Goal: Task Accomplishment & Management: Use online tool/utility

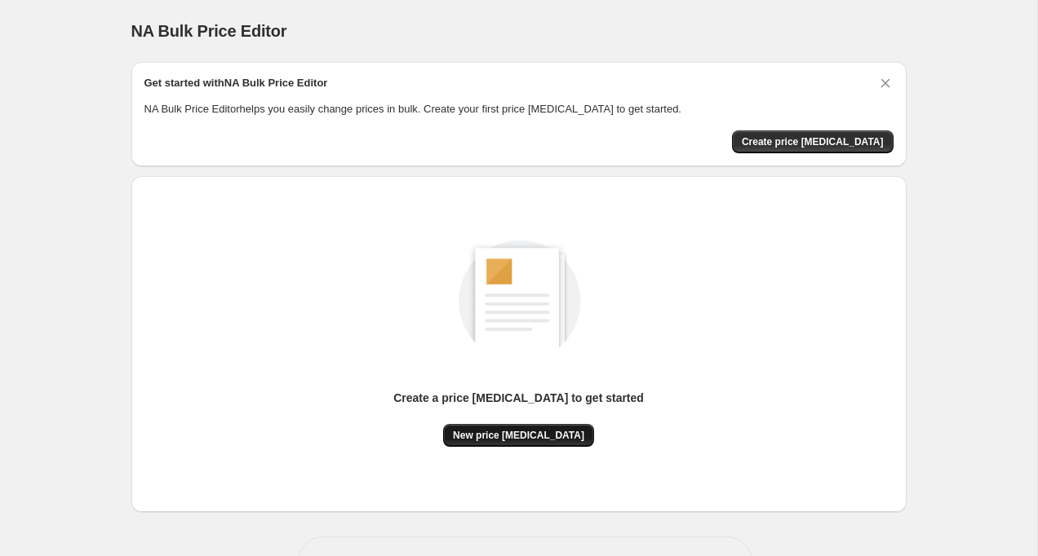
click at [525, 430] on span "New price change job" at bounding box center [518, 435] width 131 height 13
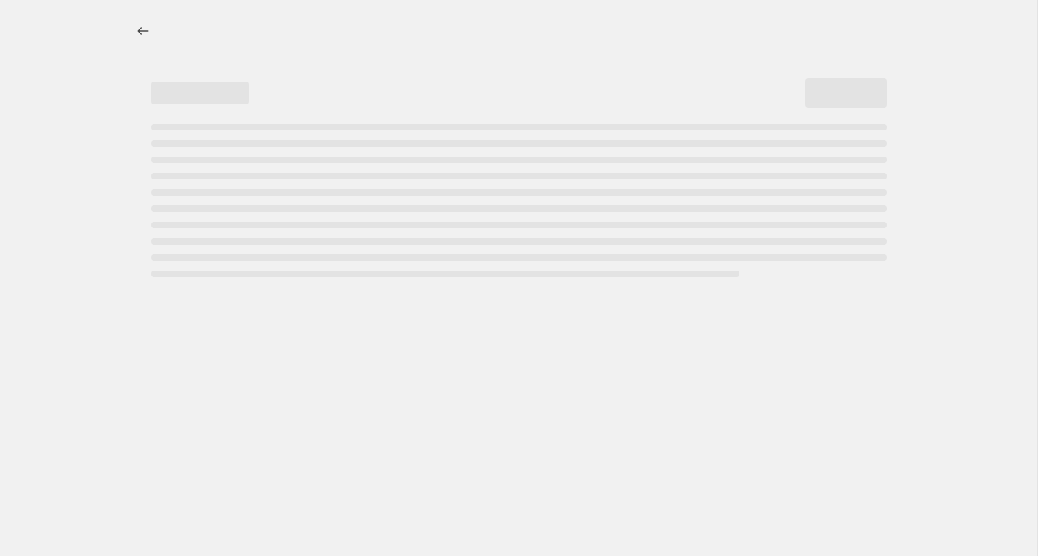
select select "percentage"
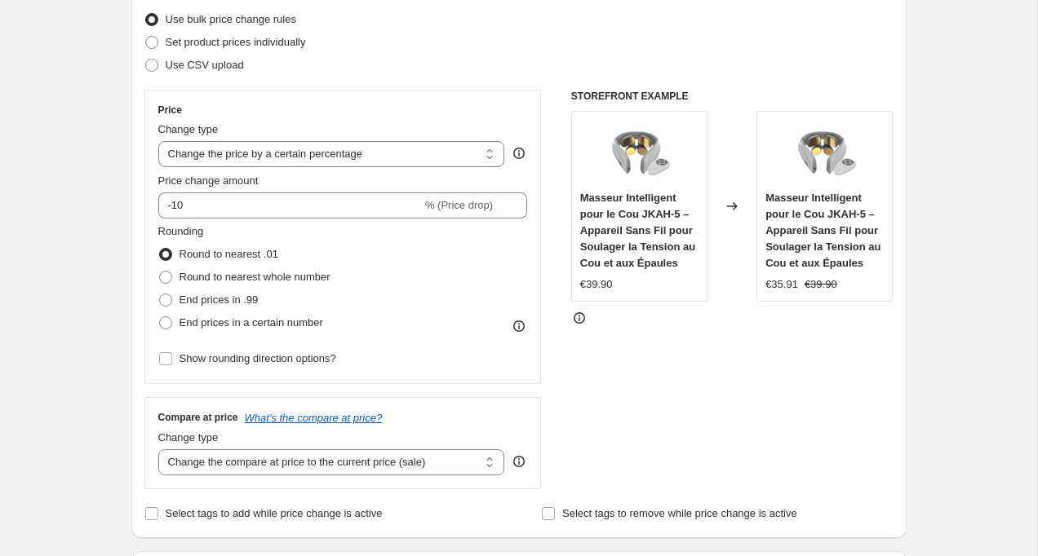
scroll to position [211, 0]
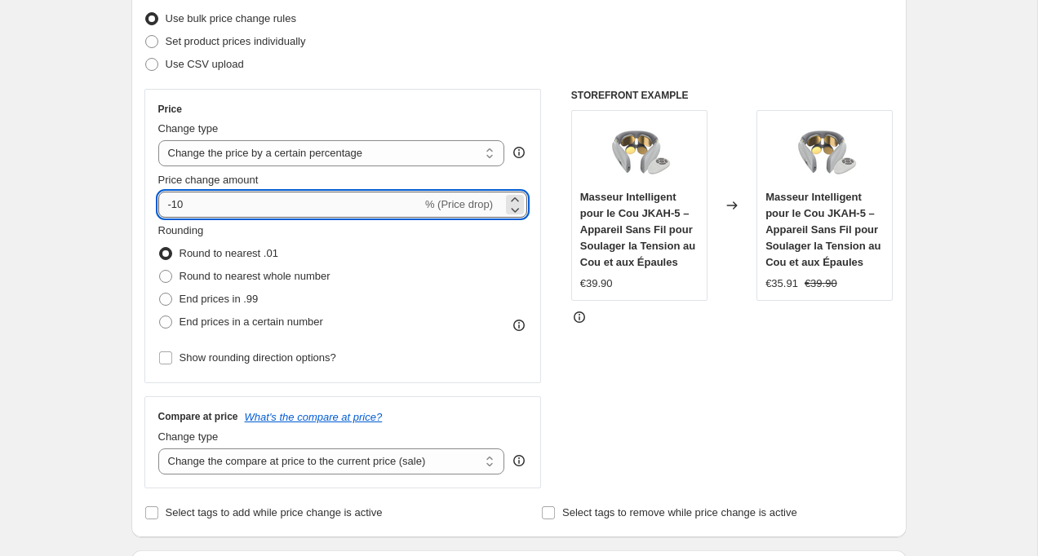
click at [288, 207] on input "-10" at bounding box center [290, 205] width 264 height 26
type input "-50"
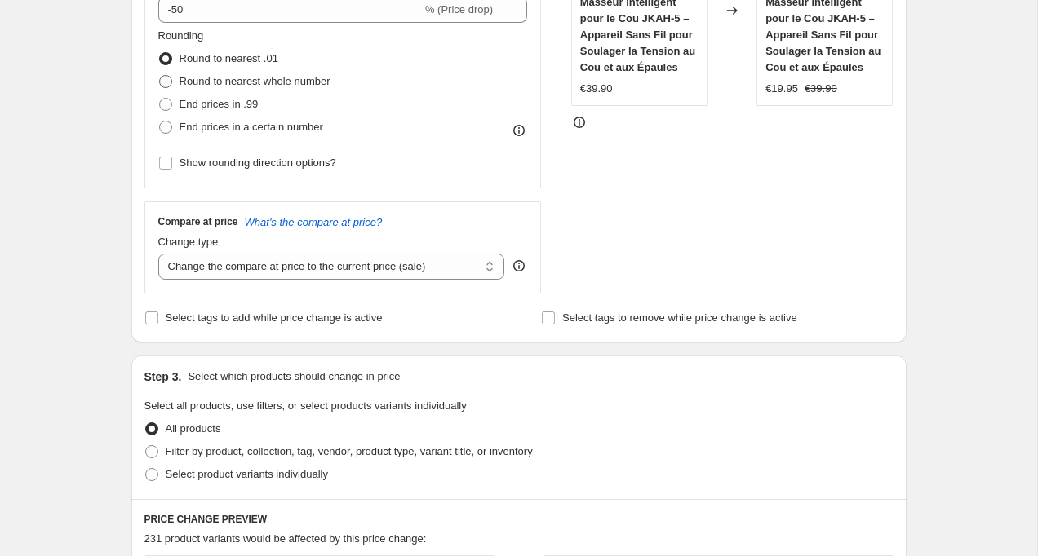
scroll to position [420, 0]
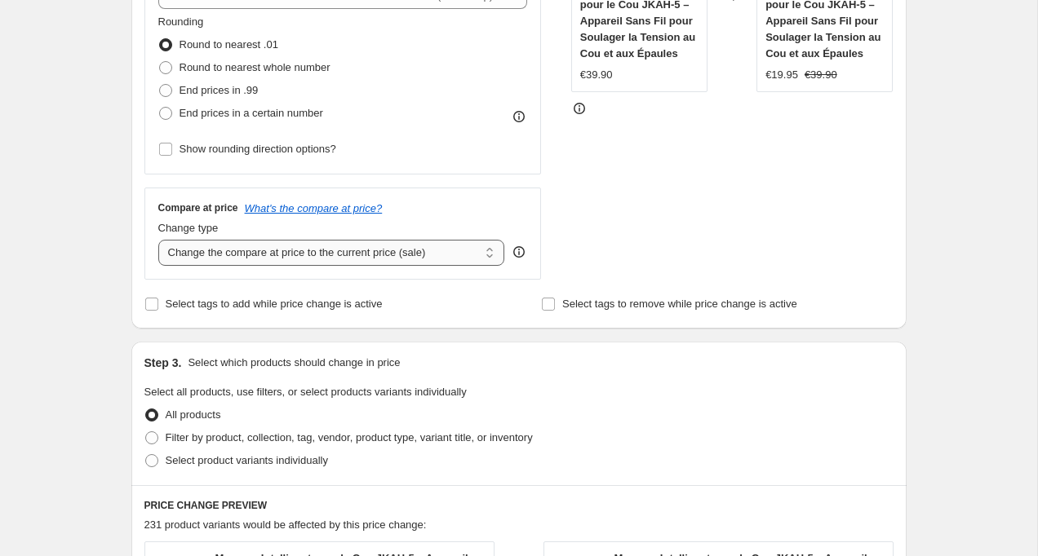
click at [293, 251] on select "Change the compare at price to the current price (sale) Change the compare at p…" at bounding box center [331, 253] width 347 height 26
select select "remove"
click at [158, 240] on select "Change the compare at price to the current price (sale) Change the compare at p…" at bounding box center [331, 253] width 347 height 26
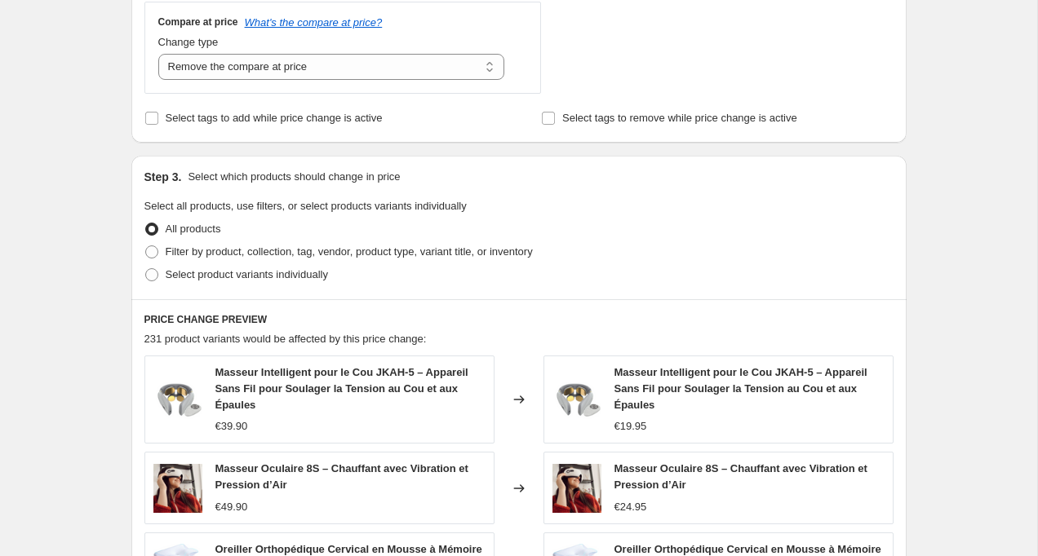
scroll to position [629, 0]
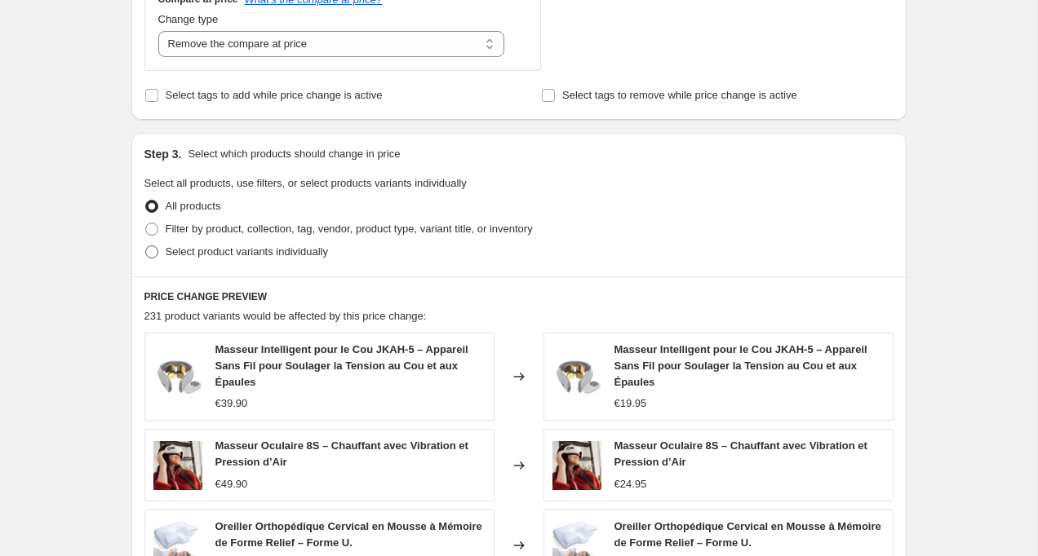
click at [211, 252] on span "Select product variants individually" at bounding box center [247, 252] width 162 height 12
click at [146, 246] on input "Select product variants individually" at bounding box center [145, 246] width 1 height 1
radio input "true"
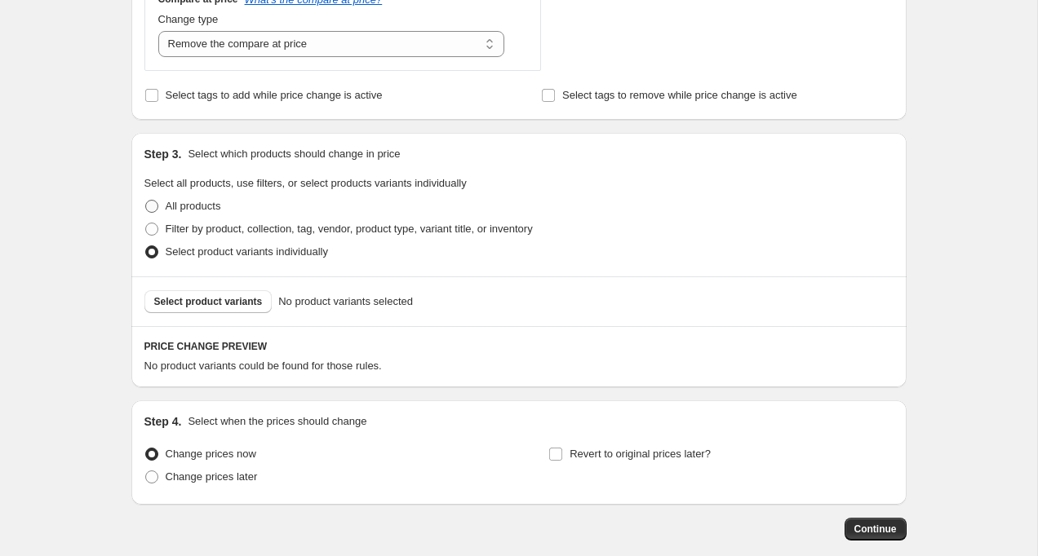
click at [197, 209] on span "All products" at bounding box center [193, 206] width 55 height 12
click at [146, 201] on input "All products" at bounding box center [145, 200] width 1 height 1
radio input "true"
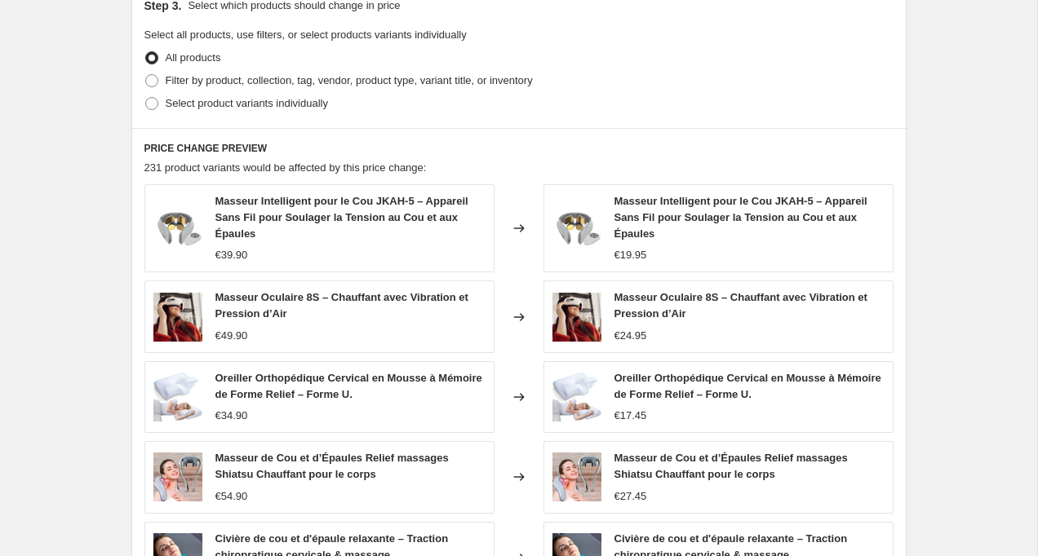
scroll to position [779, 0]
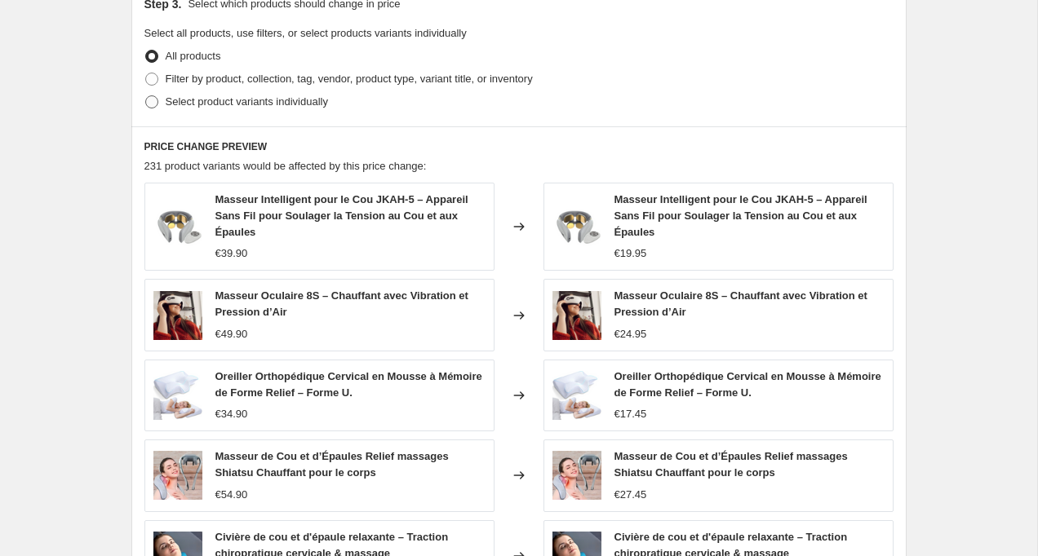
click at [315, 104] on span "Select product variants individually" at bounding box center [247, 101] width 162 height 12
click at [146, 96] on input "Select product variants individually" at bounding box center [145, 95] width 1 height 1
radio input "true"
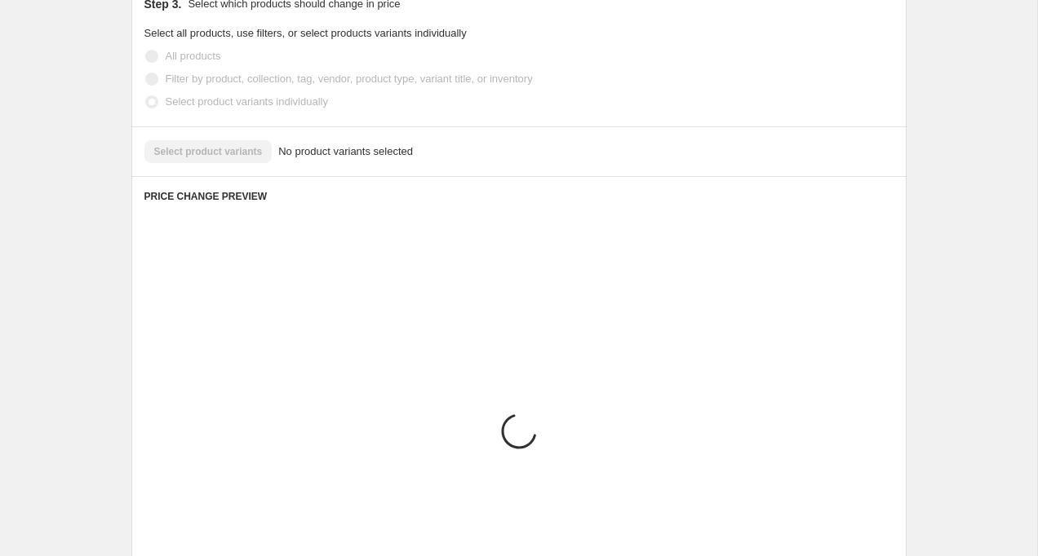
scroll to position [713, 0]
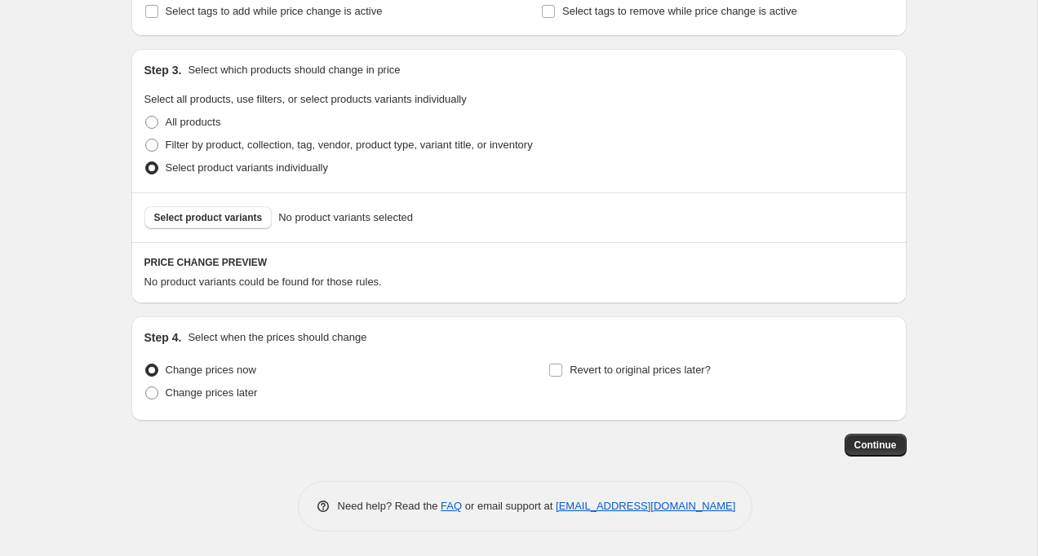
click at [222, 107] on legend "Select all products, use filters, or select products variants individually" at bounding box center [305, 101] width 322 height 20
click at [202, 121] on span "All products" at bounding box center [193, 122] width 55 height 12
click at [146, 117] on input "All products" at bounding box center [145, 116] width 1 height 1
radio input "true"
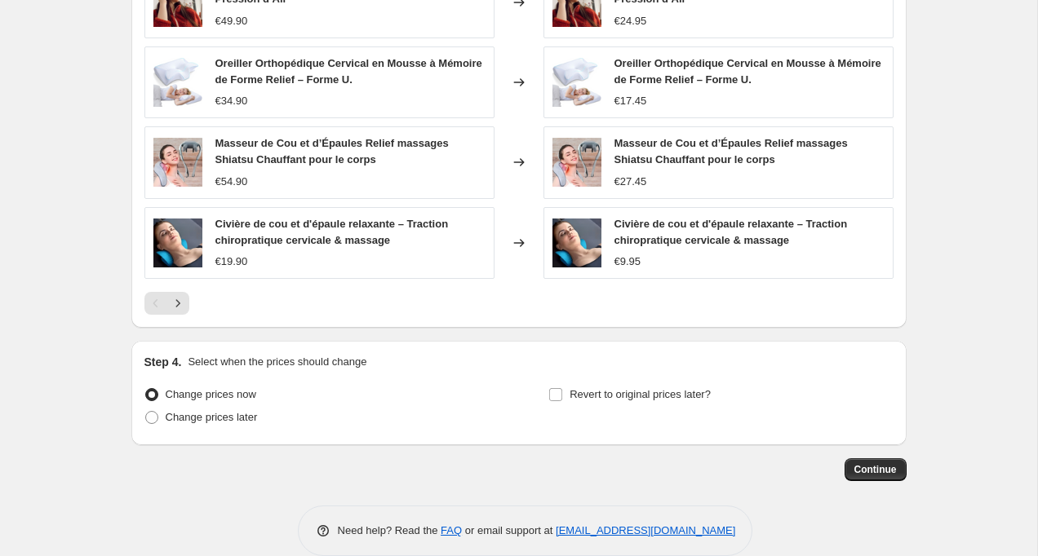
scroll to position [1117, 0]
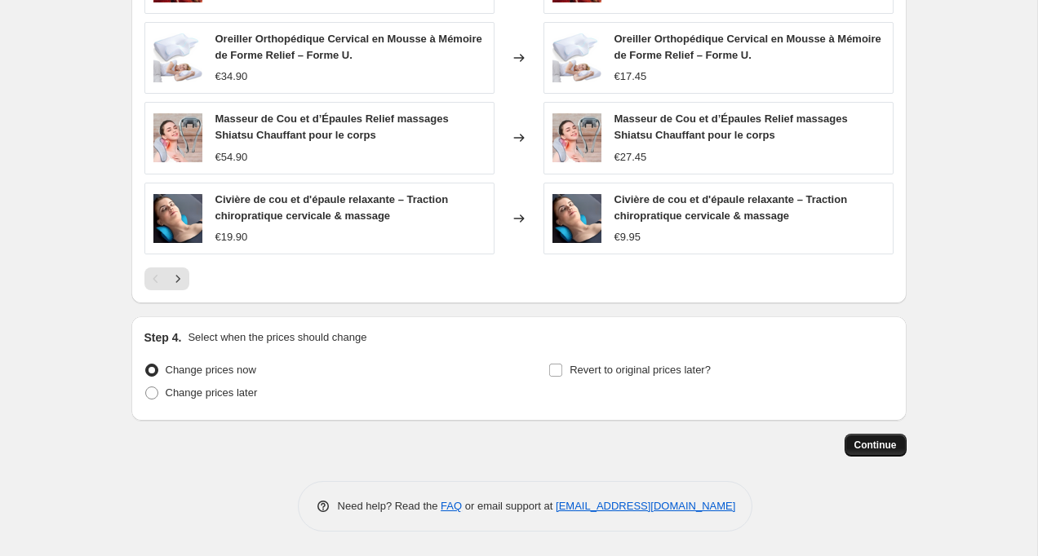
click at [871, 446] on span "Continue" at bounding box center [875, 445] width 42 height 13
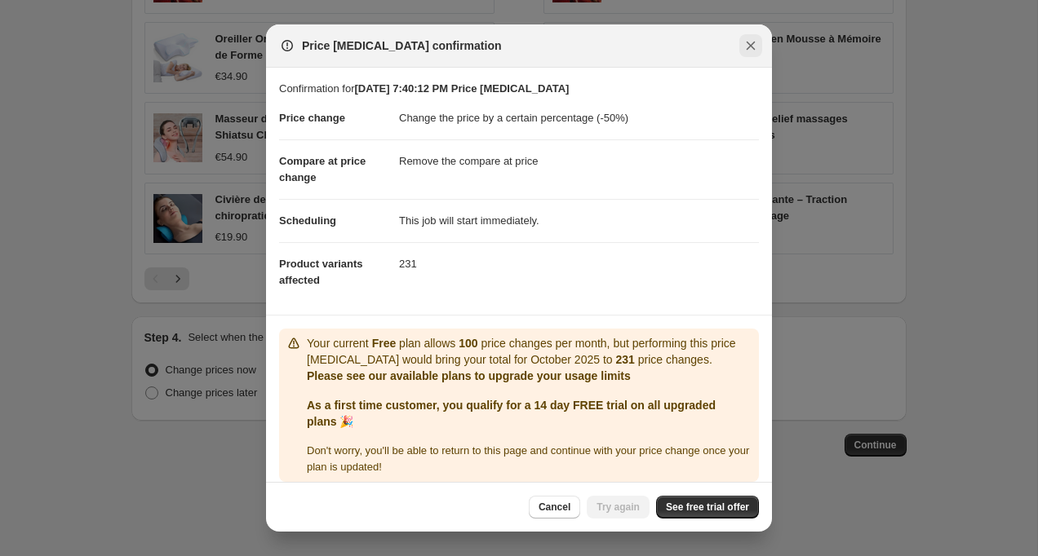
click at [751, 51] on icon "Close" at bounding box center [751, 46] width 16 height 16
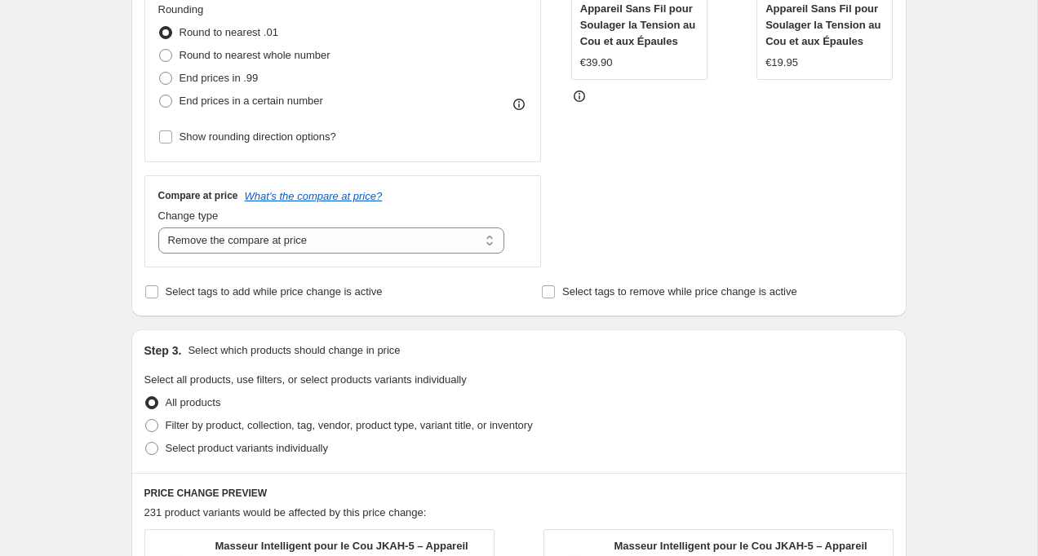
scroll to position [484, 0]
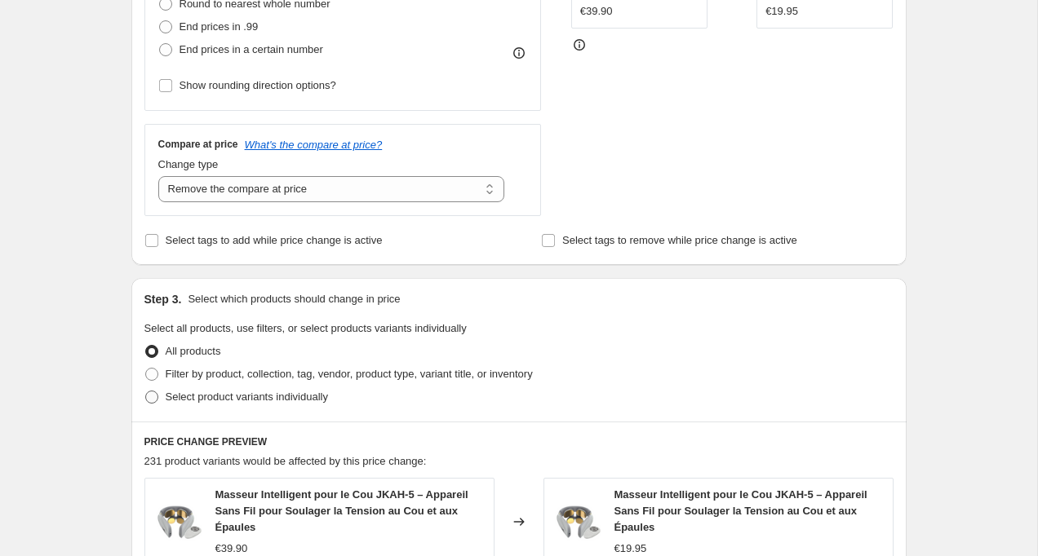
click at [190, 396] on span "Select product variants individually" at bounding box center [247, 397] width 162 height 12
click at [146, 392] on input "Select product variants individually" at bounding box center [145, 391] width 1 height 1
radio input "true"
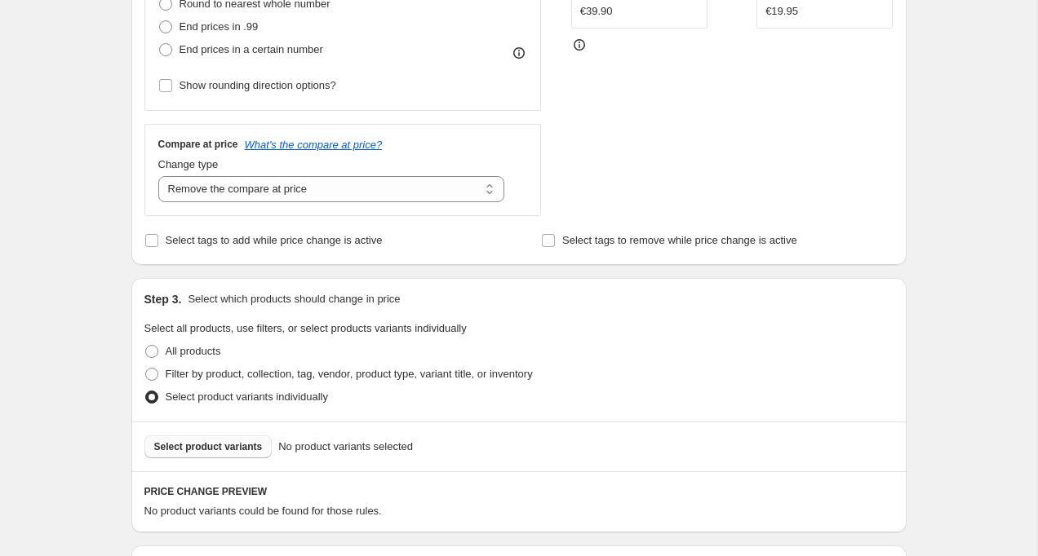
click at [237, 446] on span "Select product variants" at bounding box center [208, 447] width 109 height 13
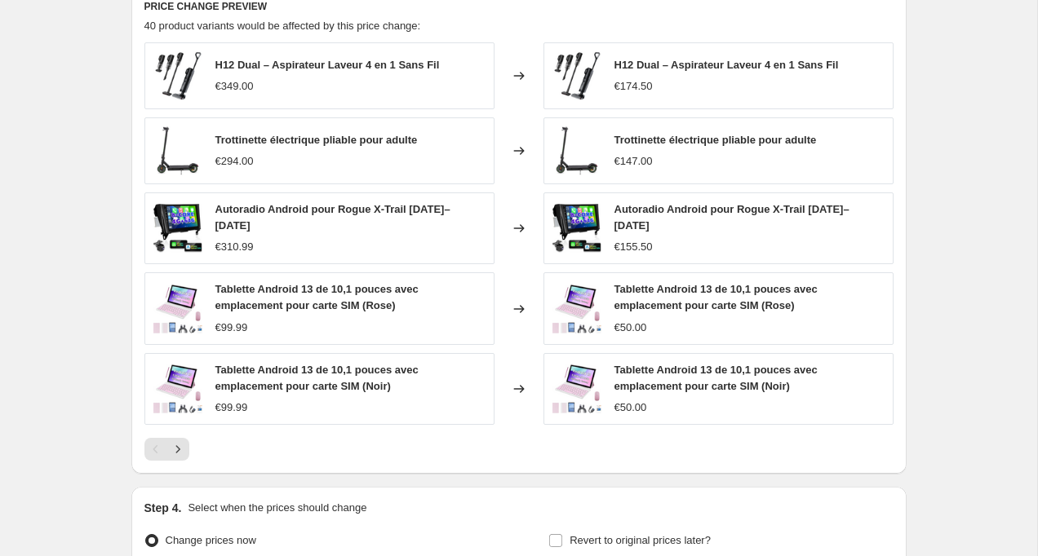
scroll to position [970, 0]
click at [176, 446] on icon "Next" at bounding box center [177, 448] width 4 height 7
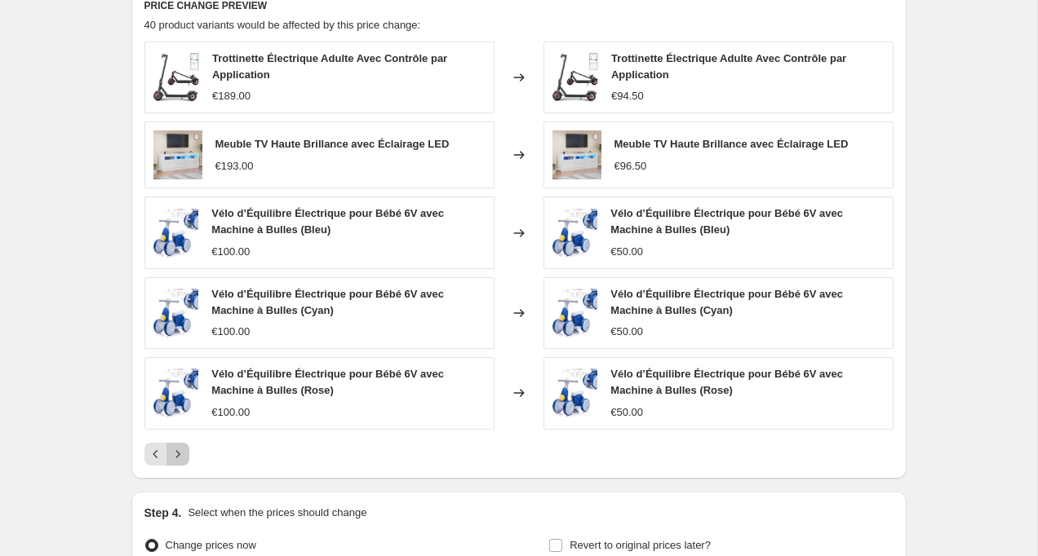
click at [175, 446] on button "Next" at bounding box center [177, 454] width 23 height 23
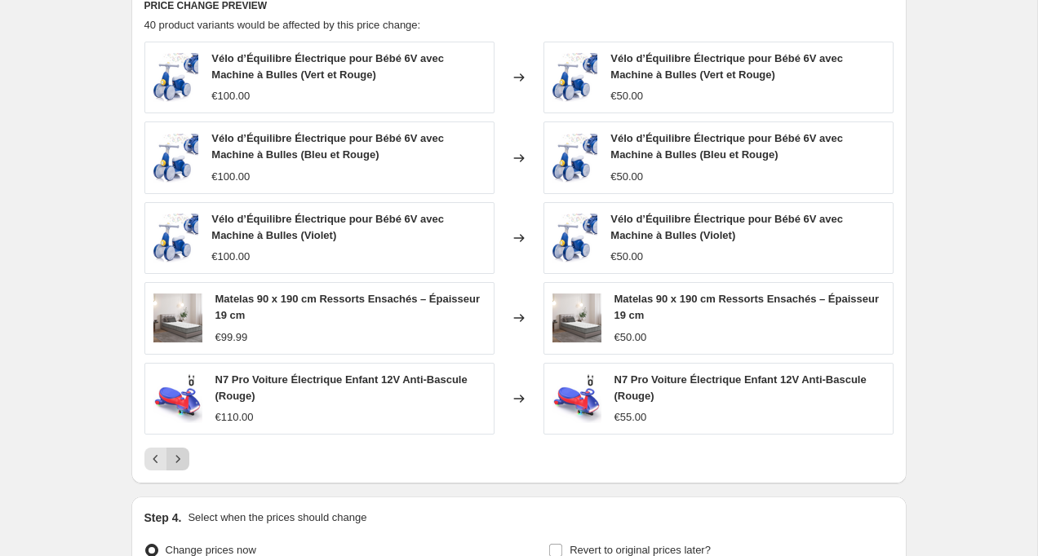
click at [177, 455] on icon "Next" at bounding box center [178, 459] width 16 height 16
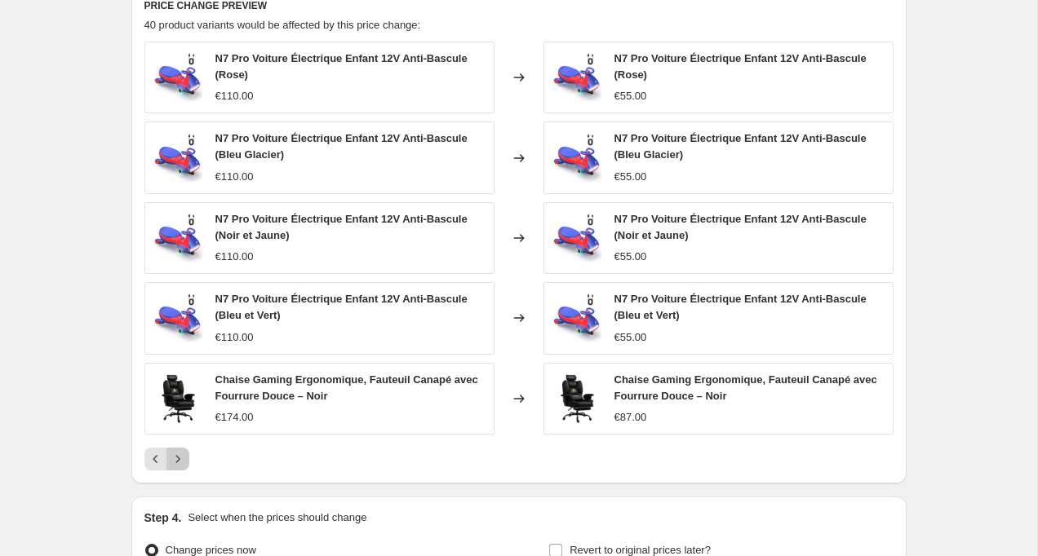
click at [177, 455] on icon "Next" at bounding box center [178, 459] width 16 height 16
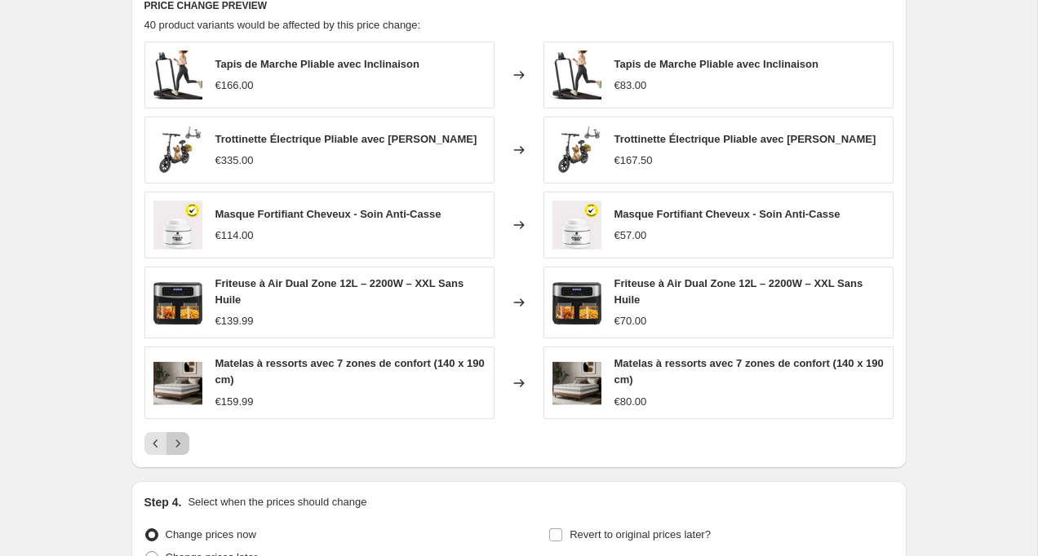
click at [178, 442] on icon "Next" at bounding box center [177, 443] width 4 height 7
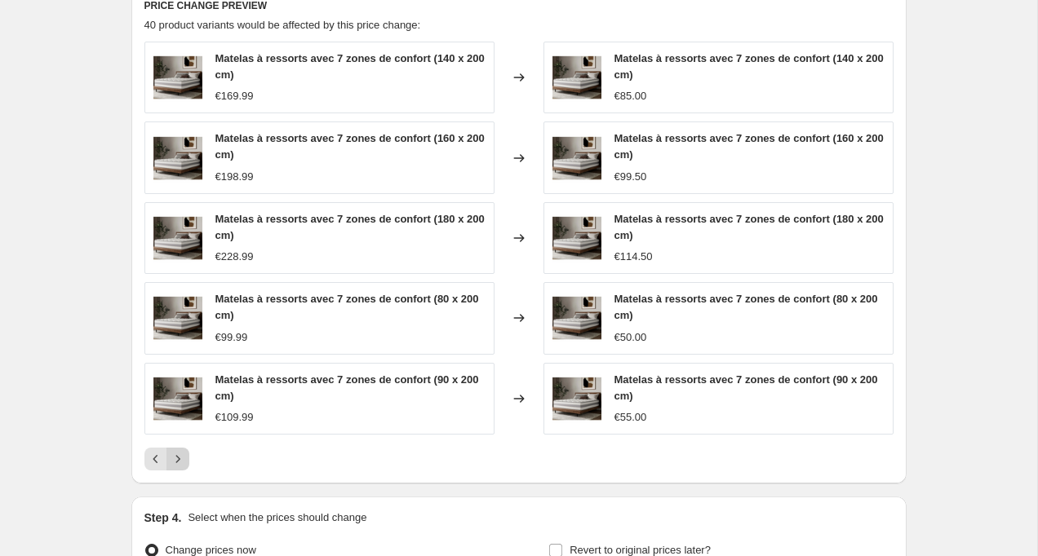
click at [178, 442] on div "Matelas à ressorts avec 7 zones de confort (140 x 200 cm) €169.99 Changed to Ma…" at bounding box center [518, 256] width 749 height 429
click at [178, 460] on icon "Next" at bounding box center [177, 458] width 4 height 7
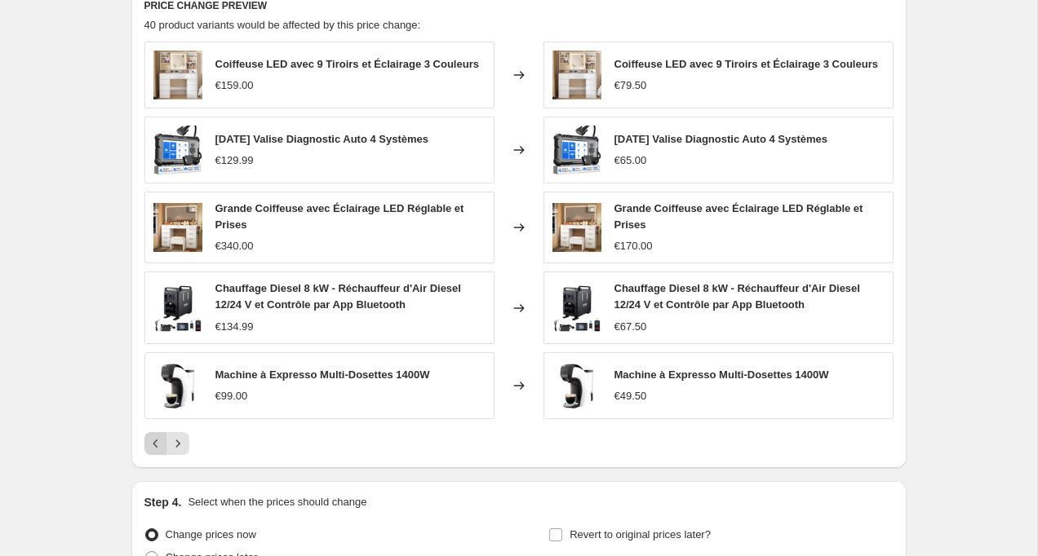
click at [155, 450] on icon "Previous" at bounding box center [156, 444] width 16 height 16
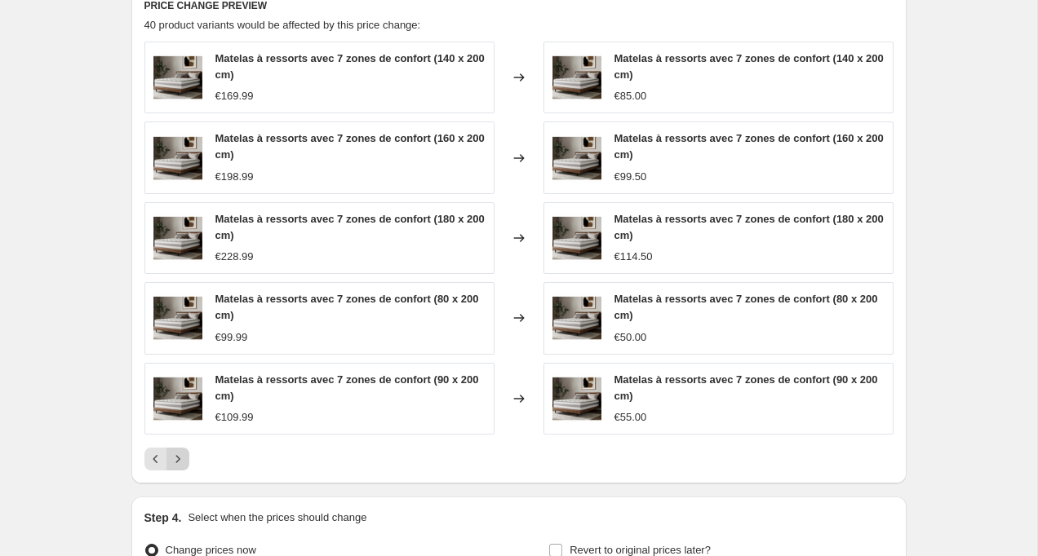
click at [179, 459] on icon "Next" at bounding box center [178, 459] width 16 height 16
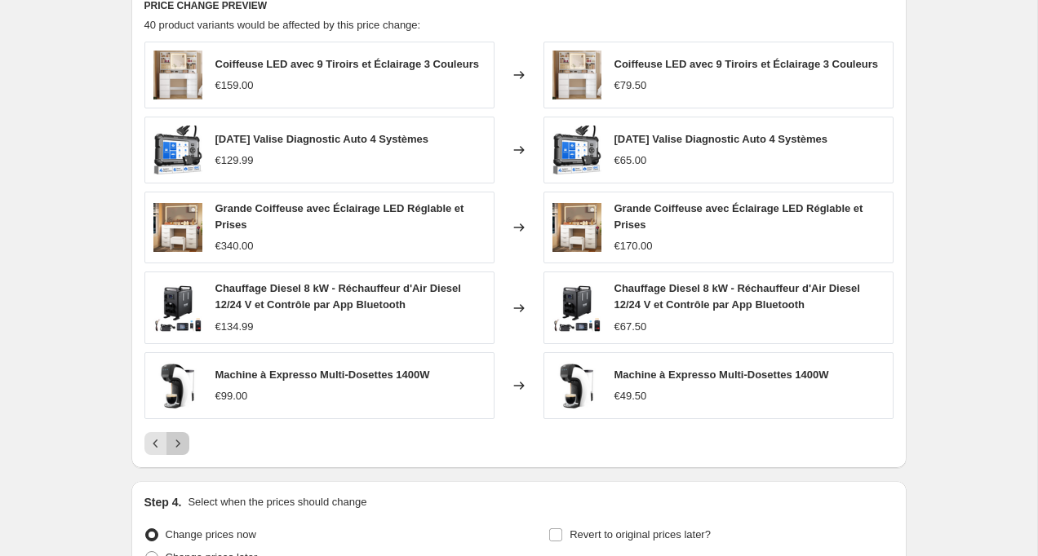
click at [180, 446] on icon "Next" at bounding box center [178, 444] width 16 height 16
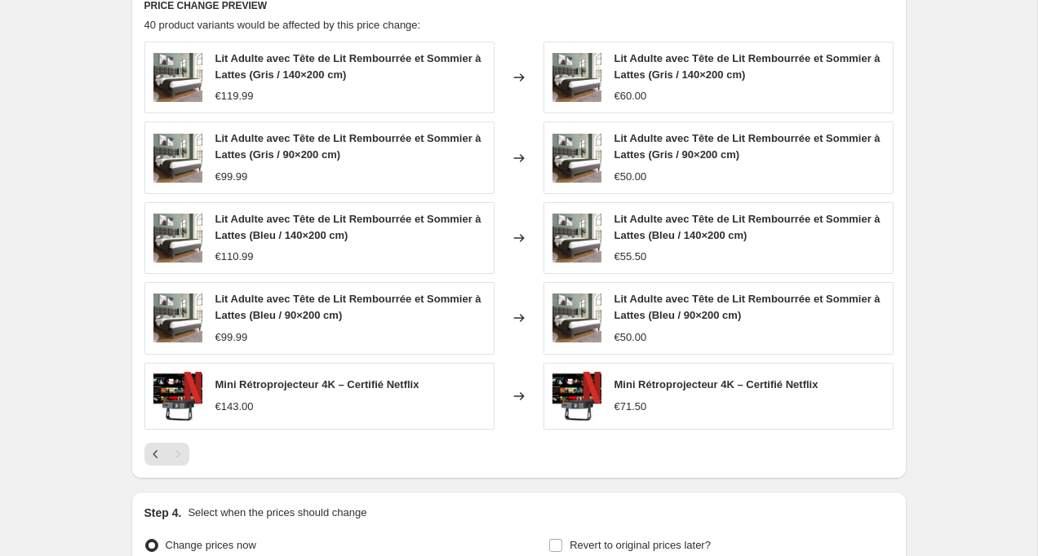
click at [177, 457] on div "Pagination" at bounding box center [177, 454] width 23 height 23
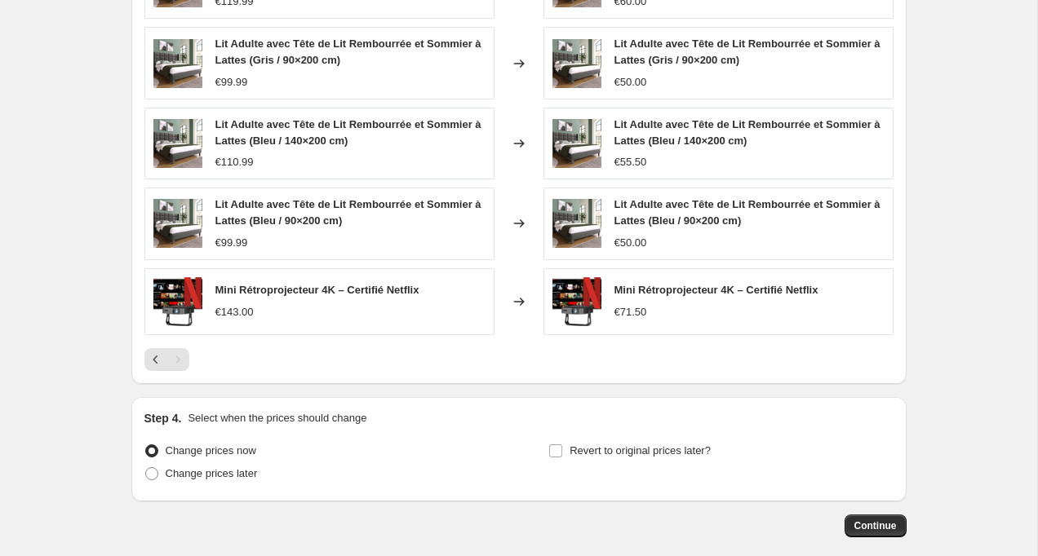
scroll to position [1145, 0]
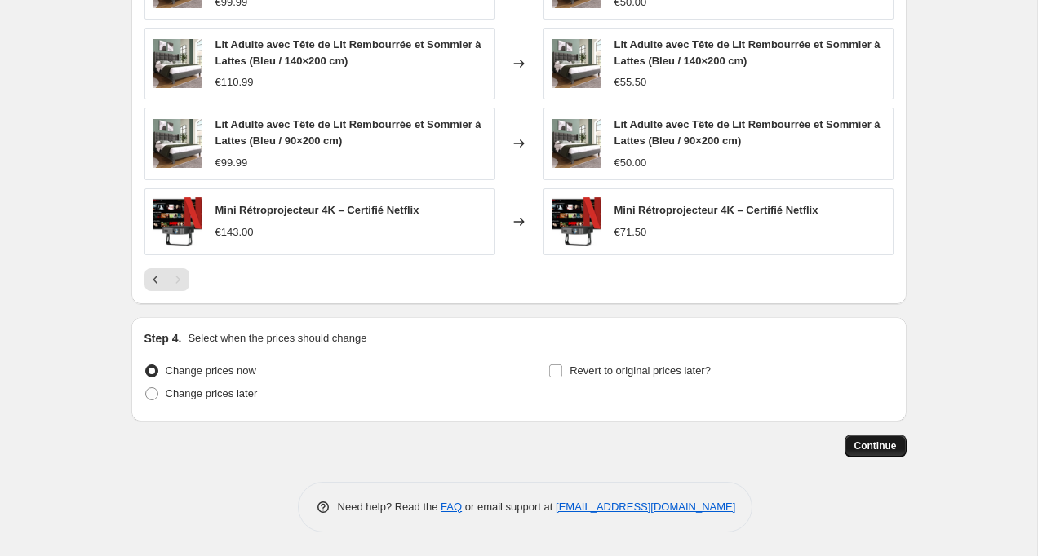
click at [867, 438] on button "Continue" at bounding box center [876, 446] width 62 height 23
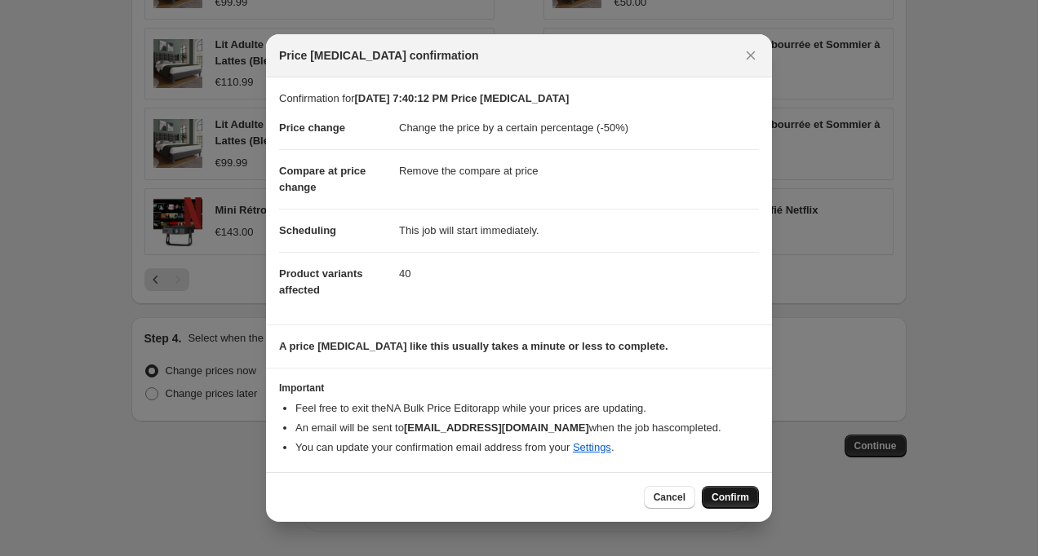
click at [713, 495] on span "Confirm" at bounding box center [731, 497] width 38 height 13
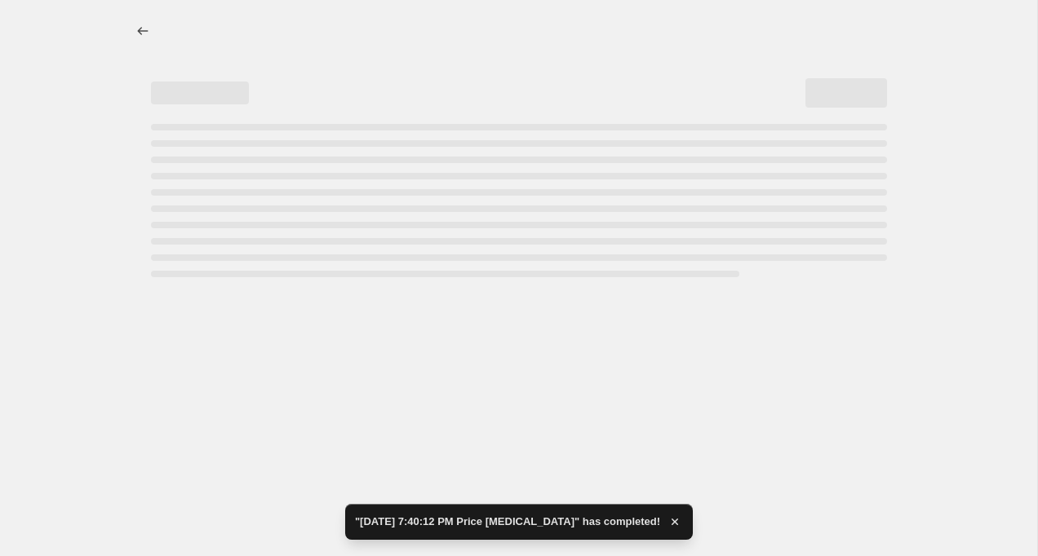
select select "percentage"
select select "remove"
